Goal: Task Accomplishment & Management: Manage account settings

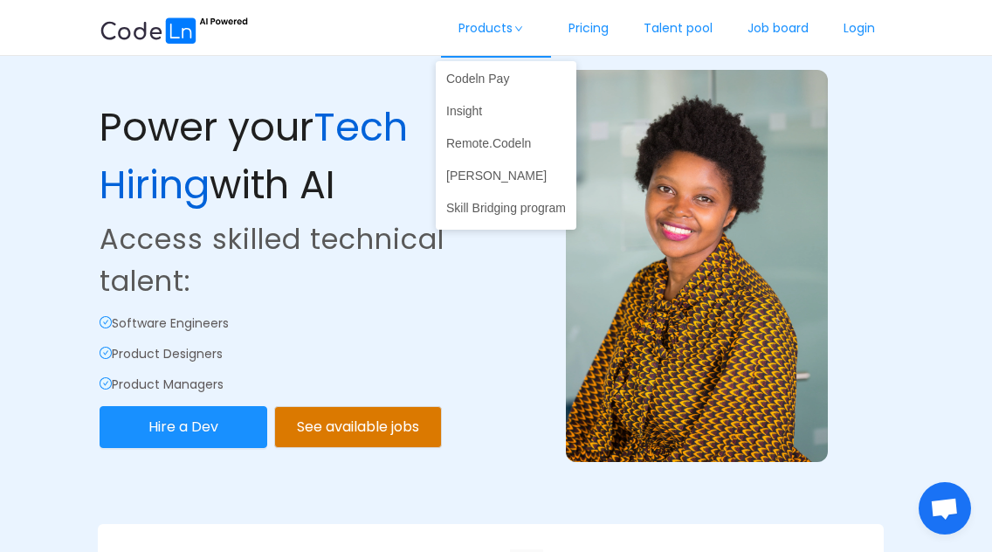
click at [501, 34] on link "Products" at bounding box center [496, 29] width 110 height 58
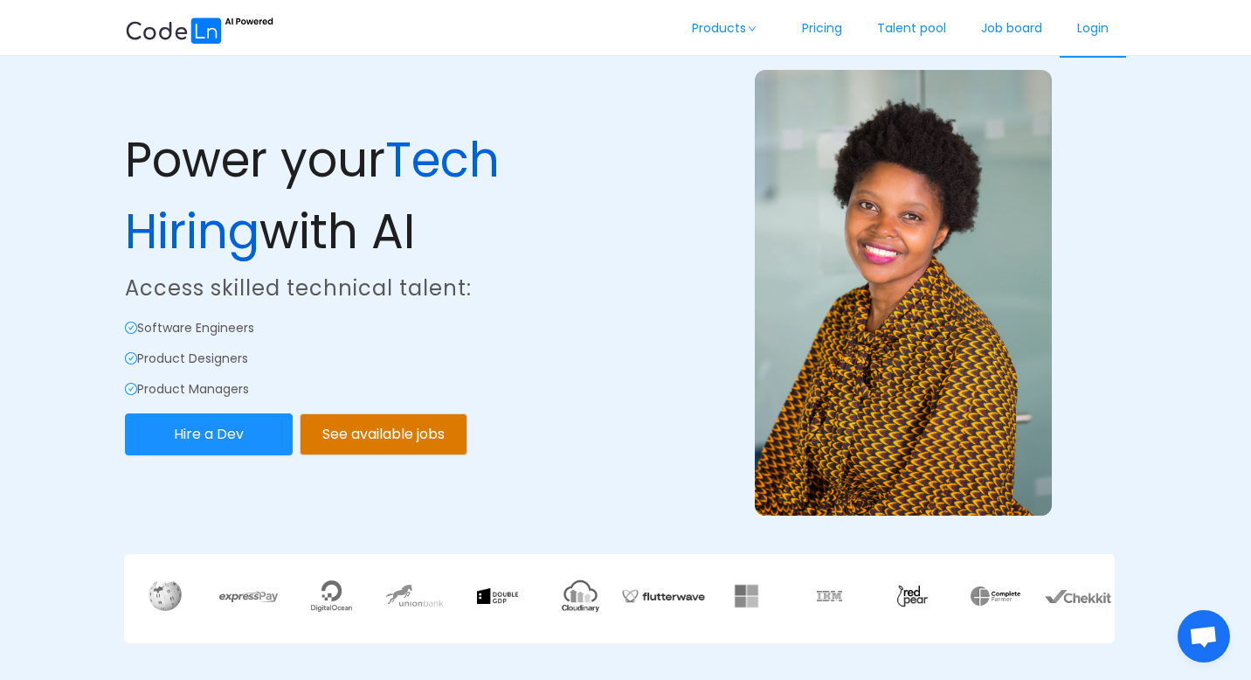
click at [991, 18] on link "Login" at bounding box center [1092, 29] width 66 height 58
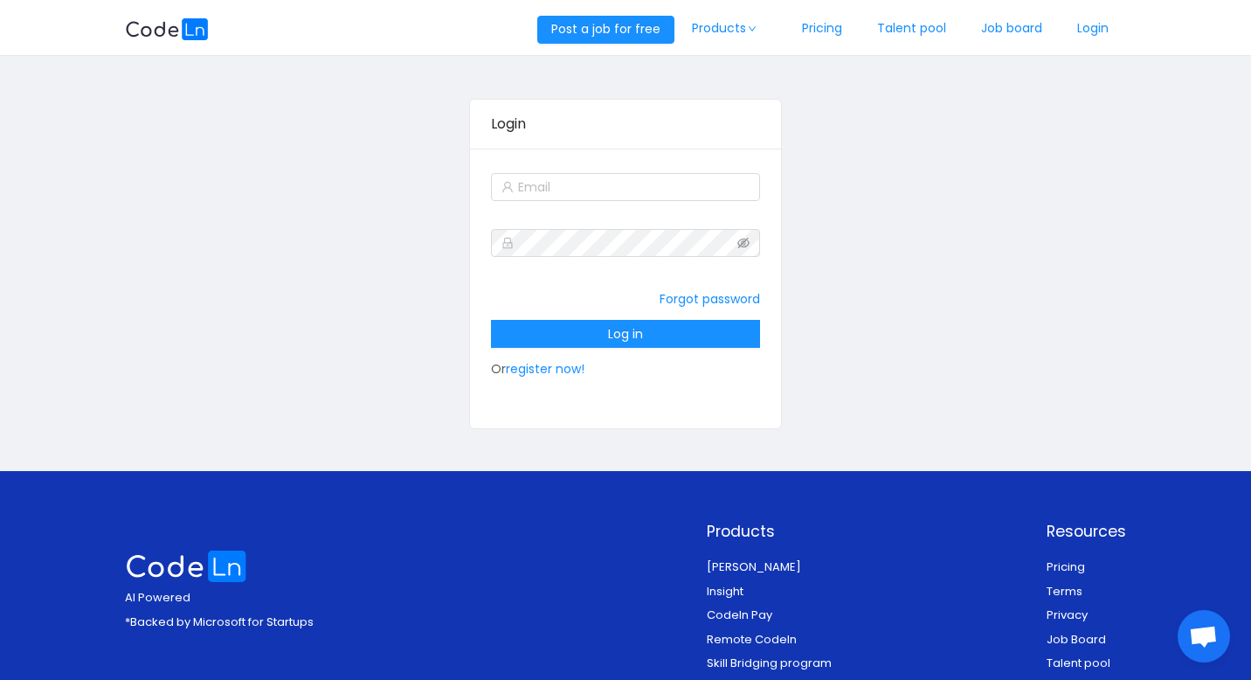
click at [624, 201] on div at bounding box center [626, 186] width 270 height 35
click at [616, 188] on input "text" at bounding box center [626, 187] width 270 height 28
type input "[EMAIL_ADDRESS][DOMAIN_NAME]"
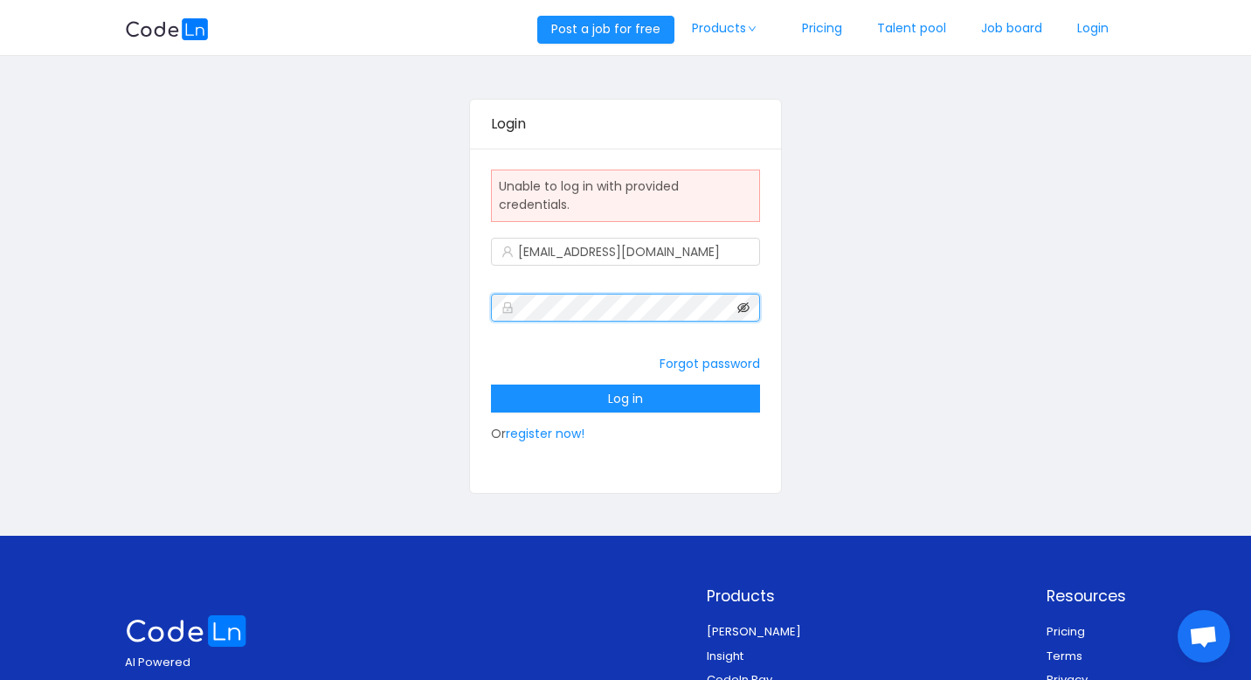
click at [744, 307] on icon "icon: eye-invisible" at bounding box center [744, 307] width 12 height 10
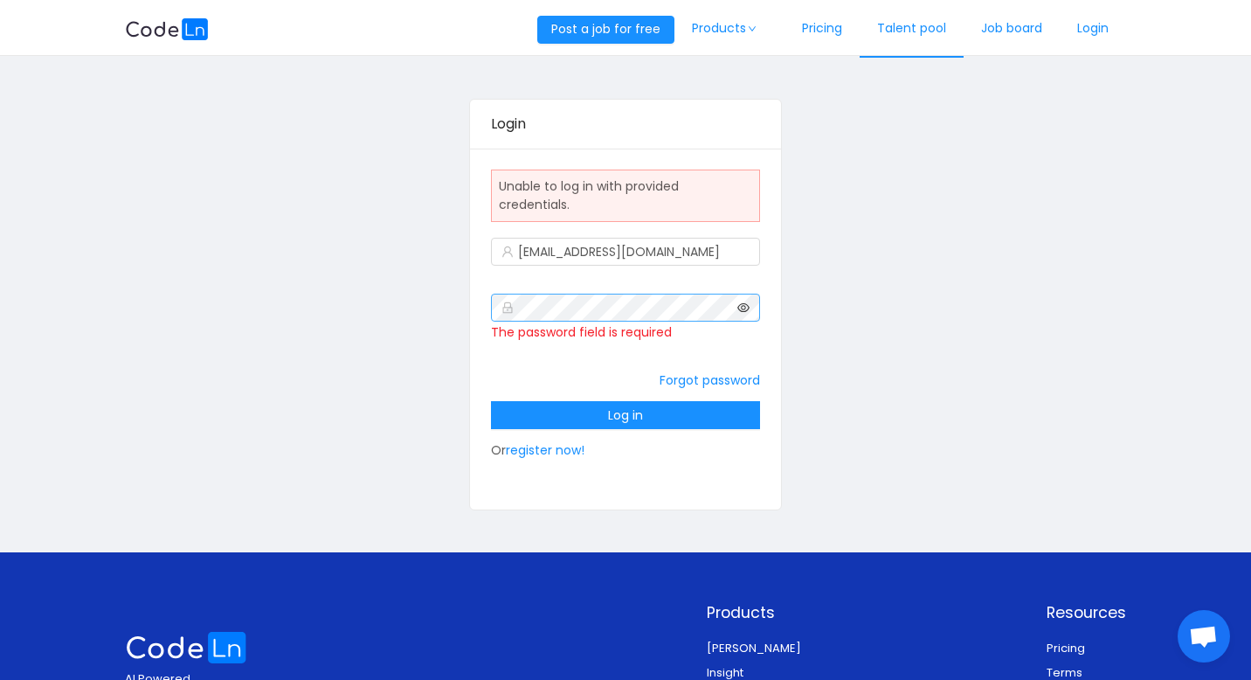
click at [908, 35] on link "Talent pool" at bounding box center [911, 29] width 104 height 58
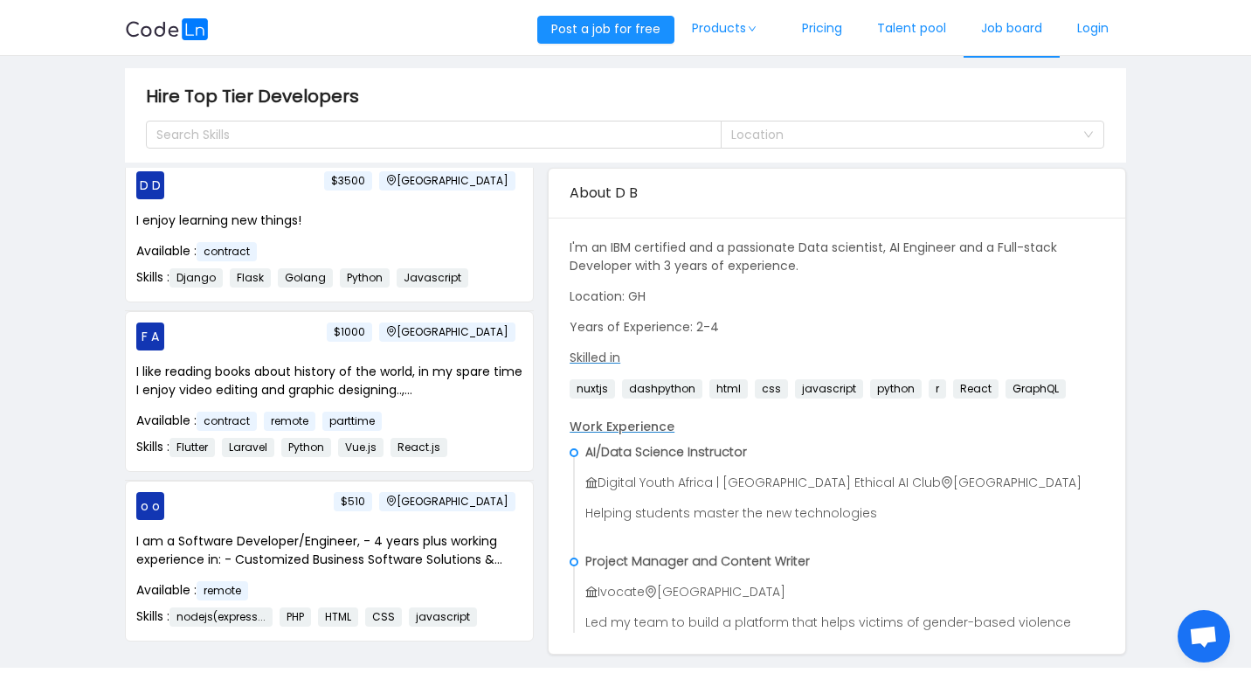
scroll to position [521, 0]
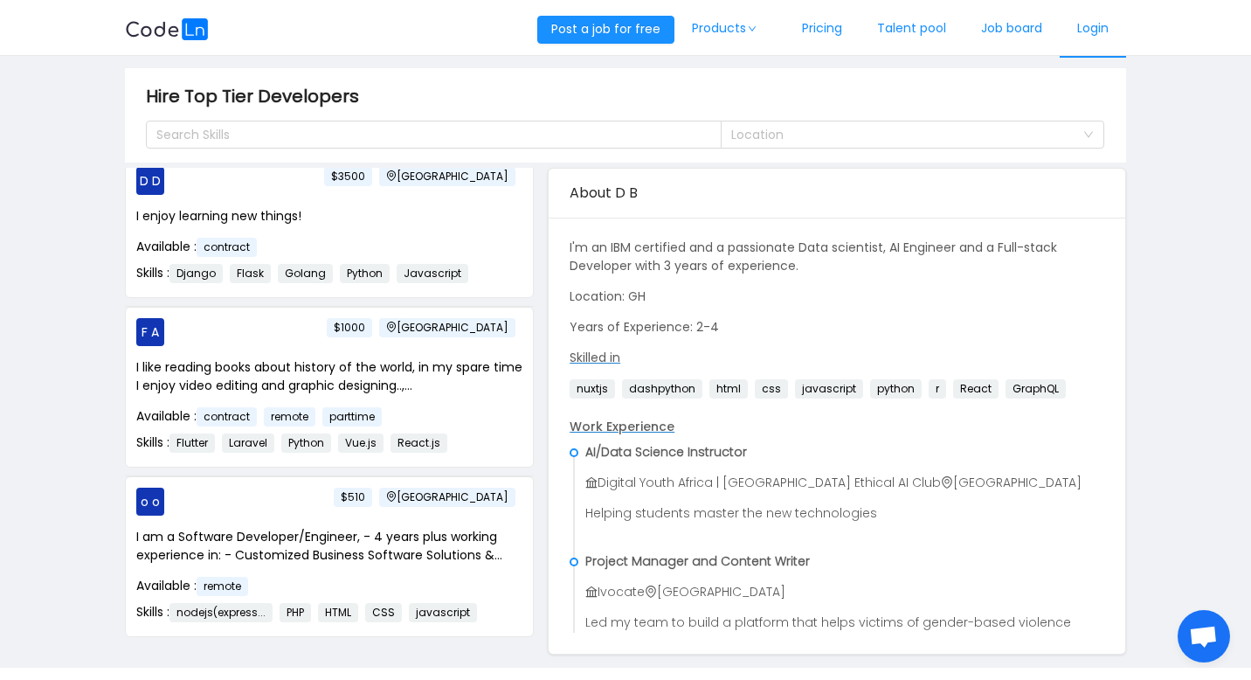
click at [991, 30] on link "Login" at bounding box center [1092, 29] width 66 height 58
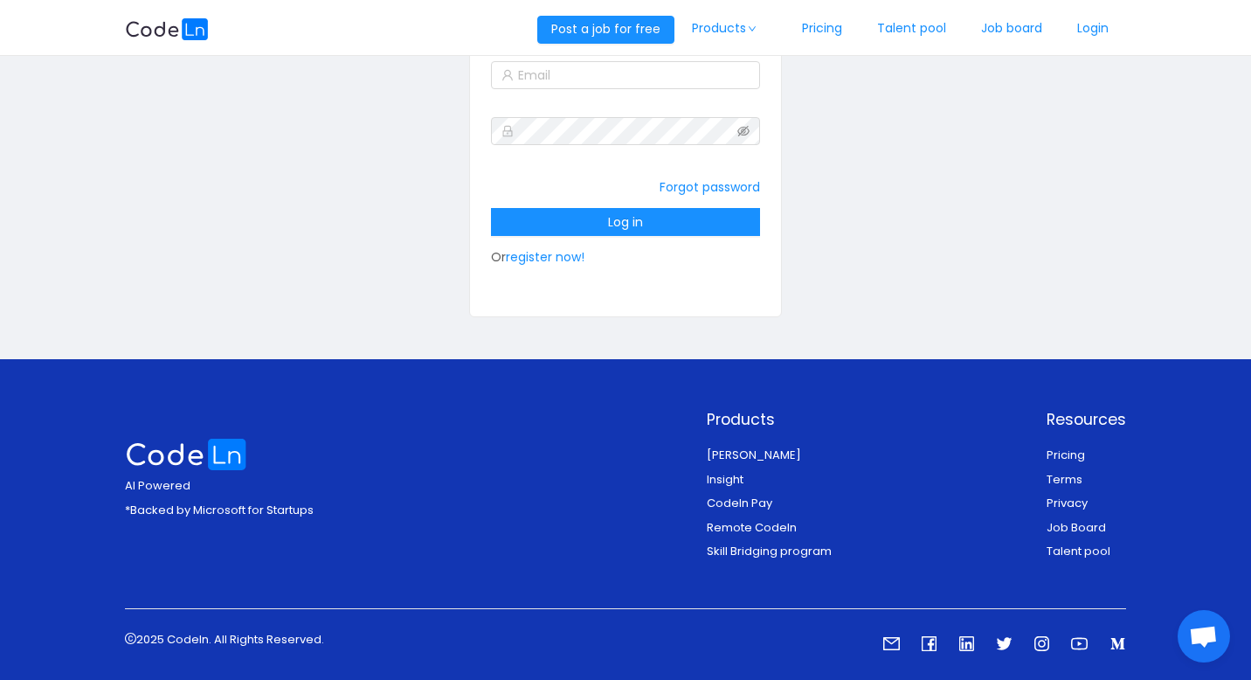
scroll to position [202, 0]
